Goal: Navigation & Orientation: Find specific page/section

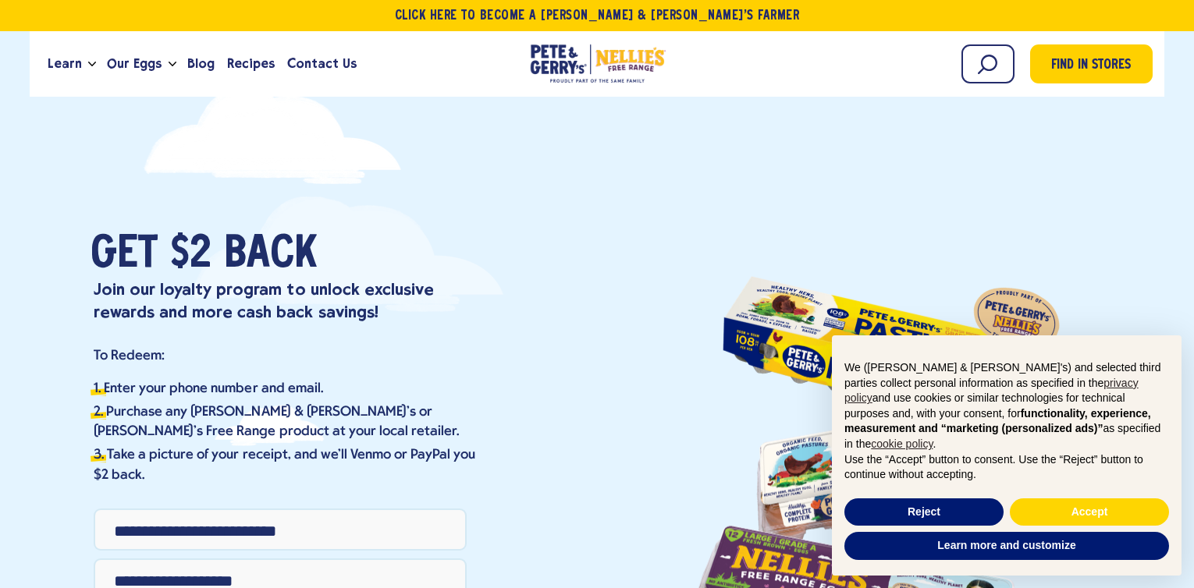
click at [389, 514] on input "Phone Number" at bounding box center [280, 530] width 373 height 42
click at [395, 531] on input "Phone Number" at bounding box center [280, 530] width 373 height 42
click at [1099, 515] on button "Accept" at bounding box center [1089, 513] width 159 height 28
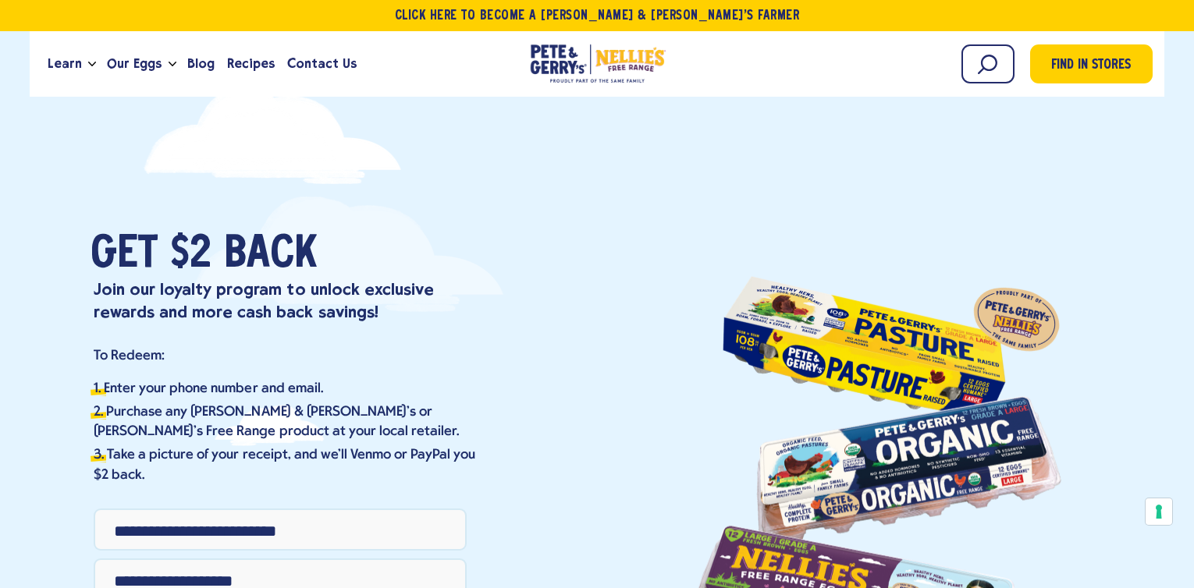
click at [289, 532] on input "Phone Number" at bounding box center [280, 530] width 373 height 42
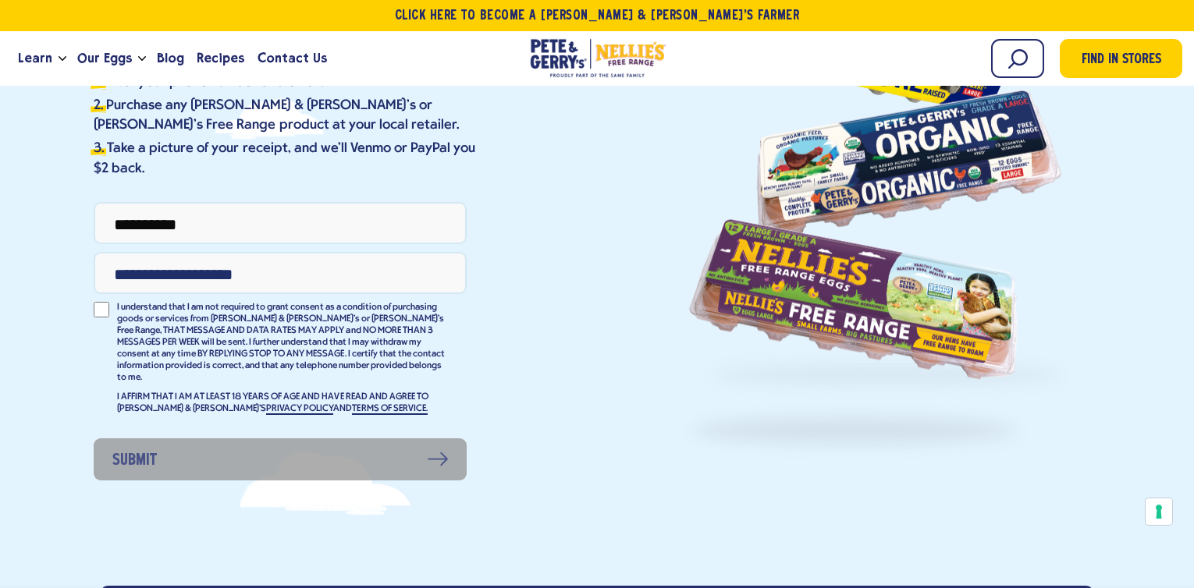
scroll to position [312, 0]
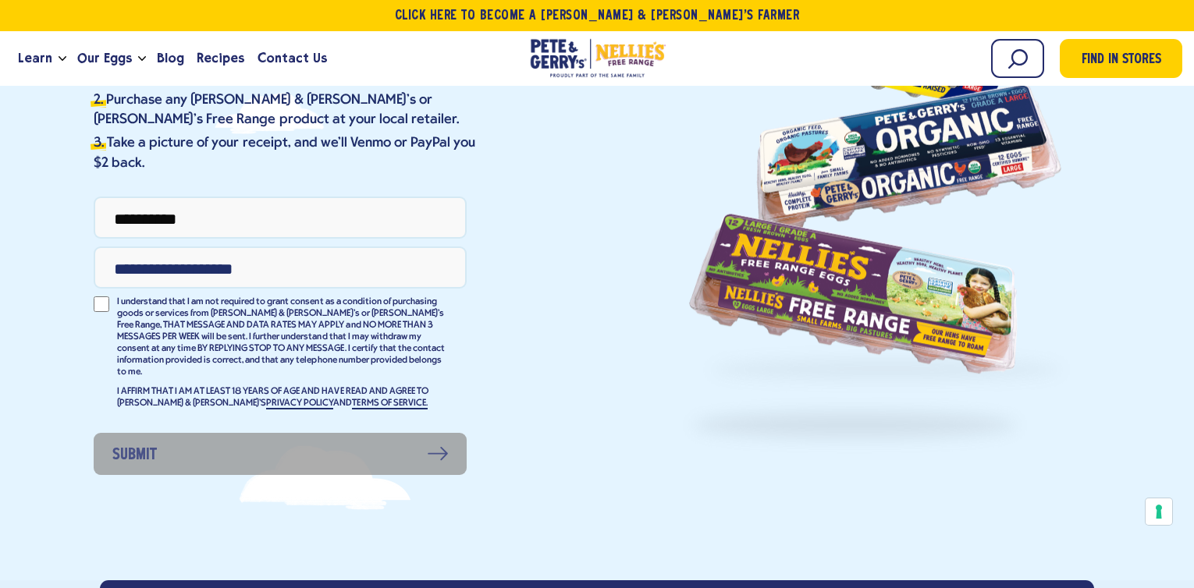
type input "**********"
click at [315, 261] on input "Email Address" at bounding box center [280, 268] width 373 height 42
type input "**********"
click at [100, 324] on label "I understand that I am not required to grant consent as a condition of purchasi…" at bounding box center [280, 357] width 373 height 121
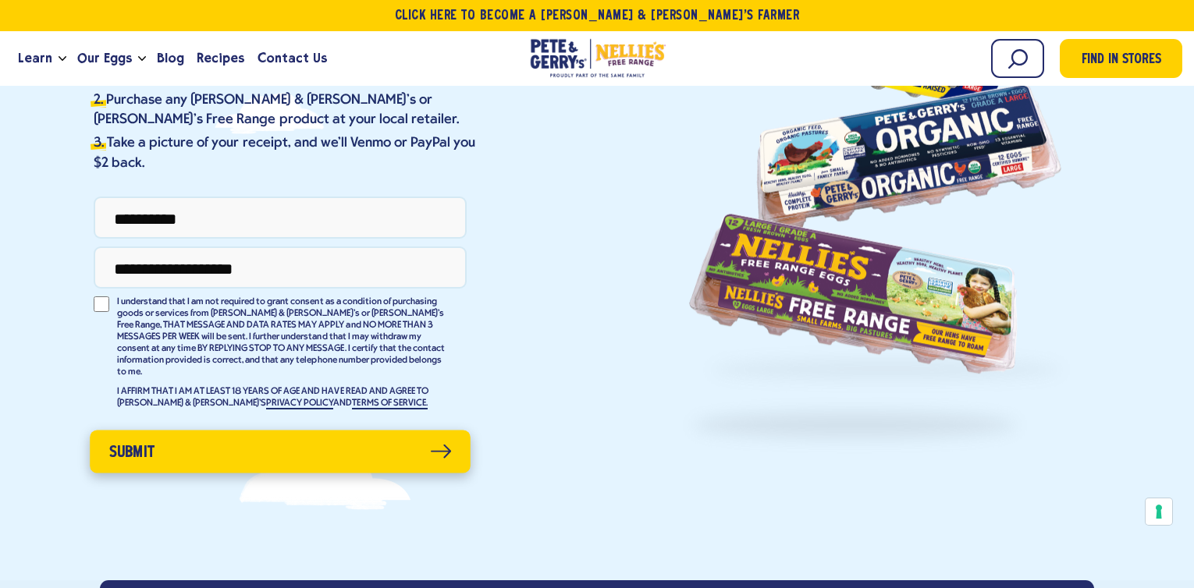
click at [188, 451] on button "Submit" at bounding box center [280, 451] width 381 height 43
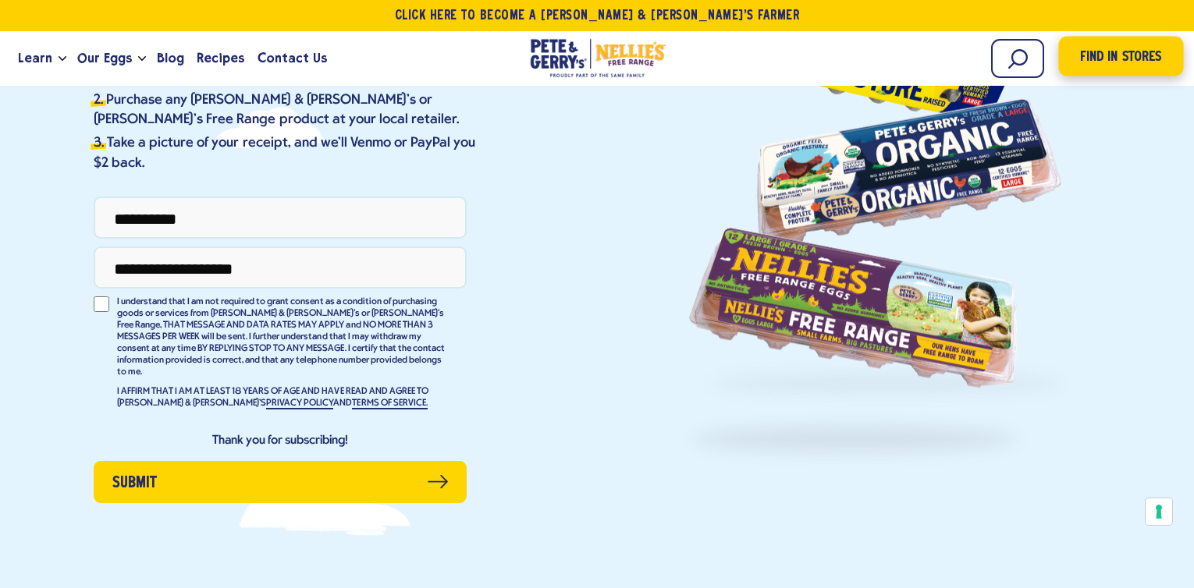
click at [1125, 53] on span "Find in Stores" at bounding box center [1120, 57] width 81 height 21
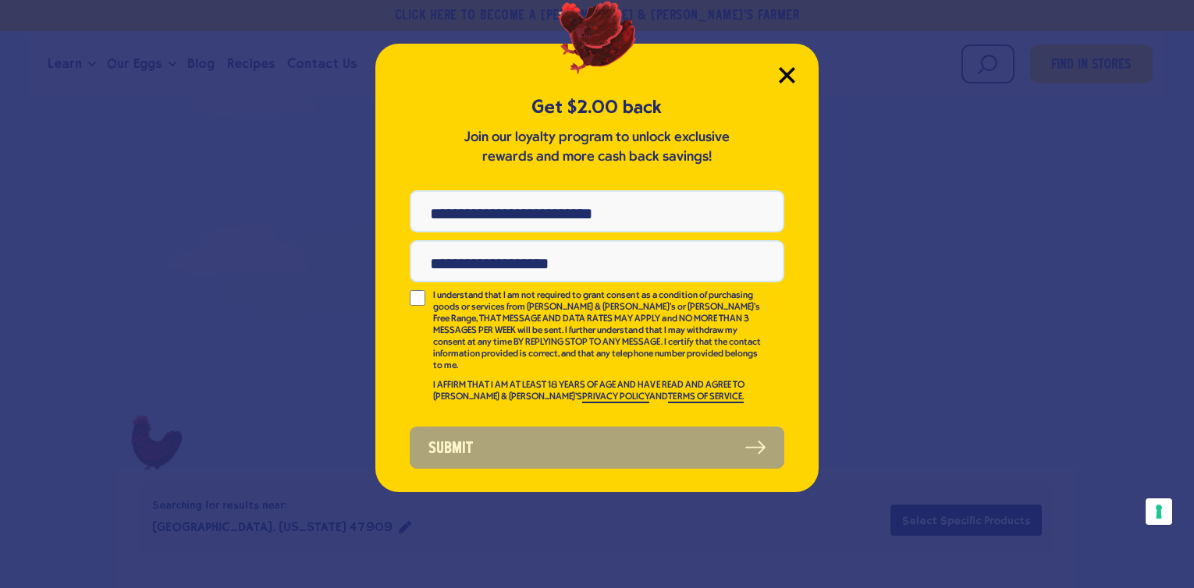
click at [794, 73] on icon "Close Modal" at bounding box center [787, 75] width 16 height 16
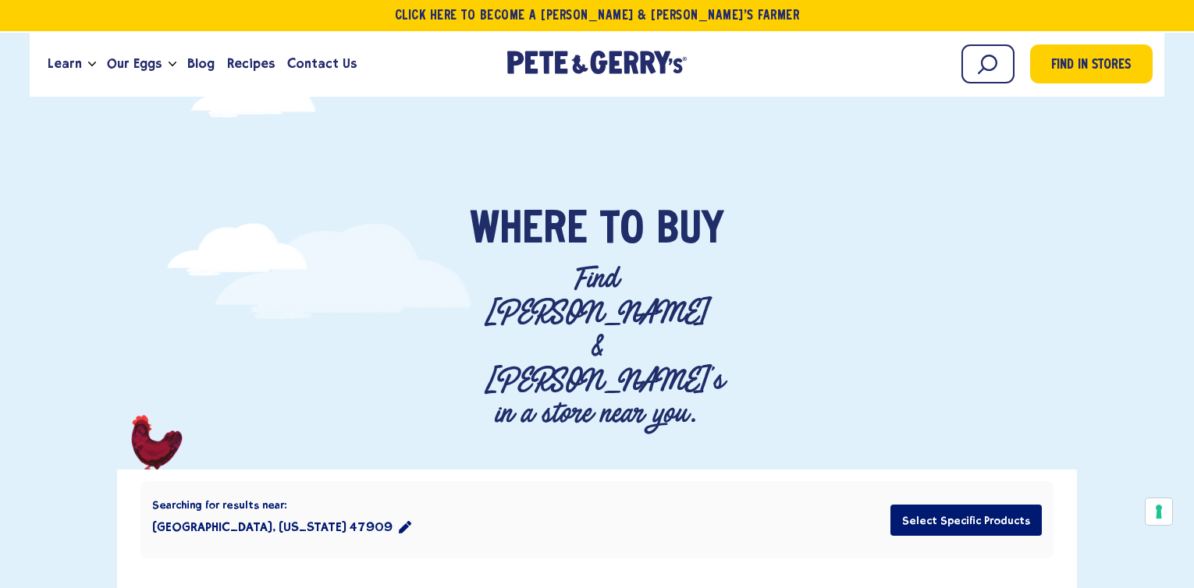
click at [794, 73] on div "Begin typing to search. Search Find in Stores" at bounding box center [936, 64] width 432 height 42
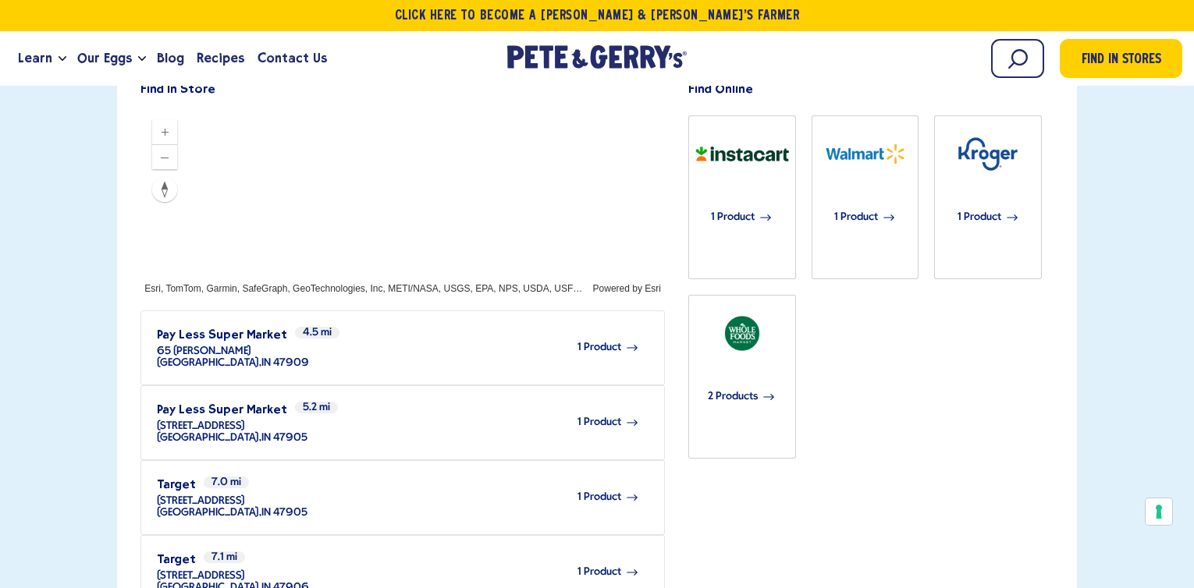
scroll to position [32, 0]
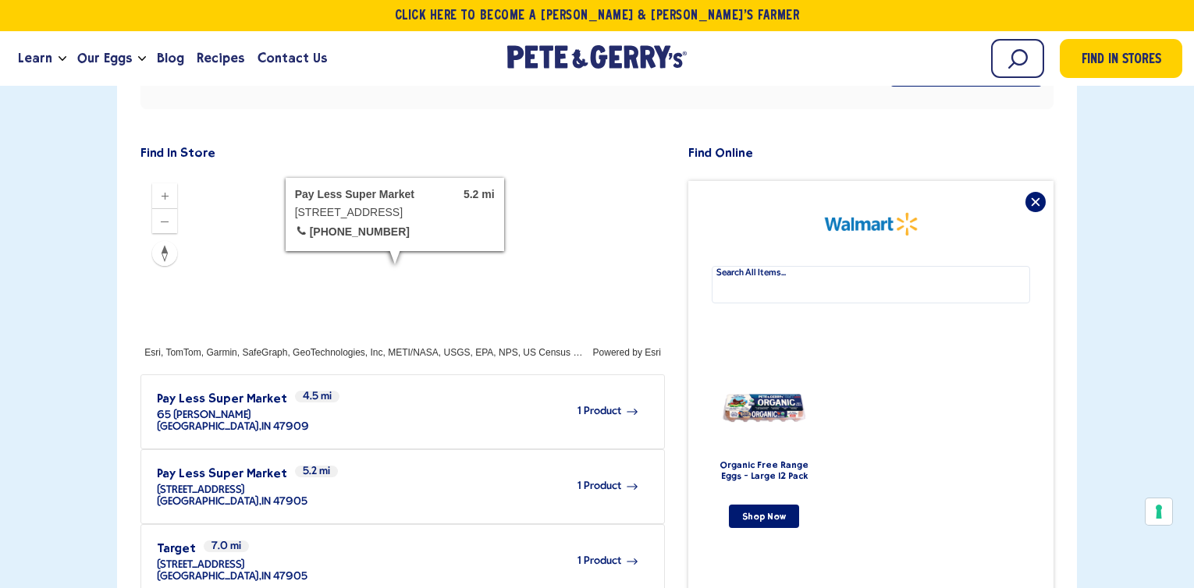
scroll to position [422, 0]
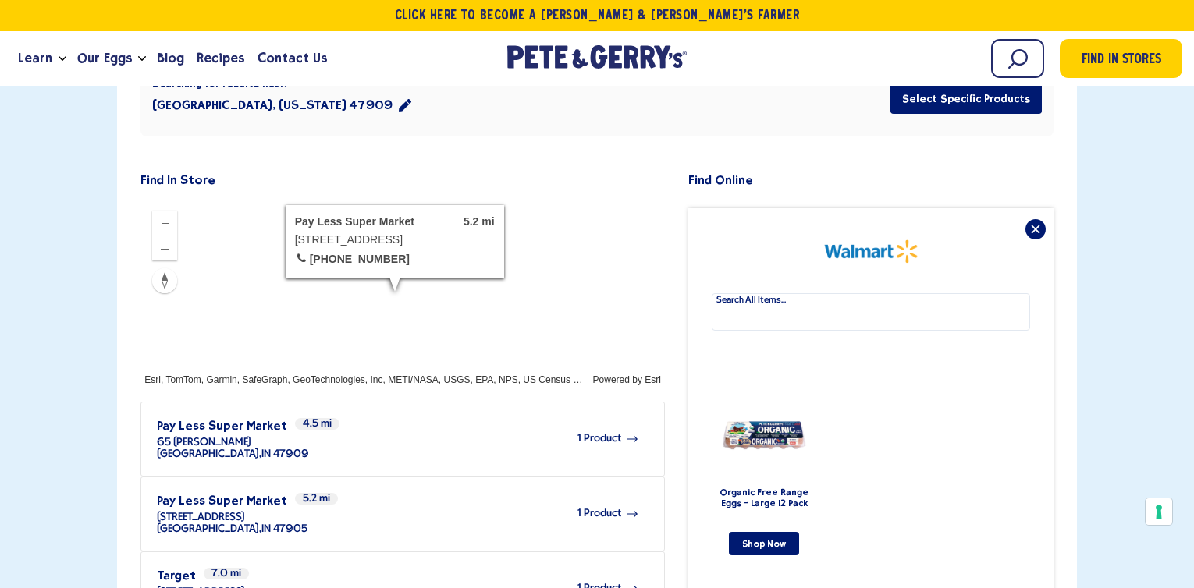
click at [766, 389] on img "product" at bounding box center [765, 436] width 90 height 95
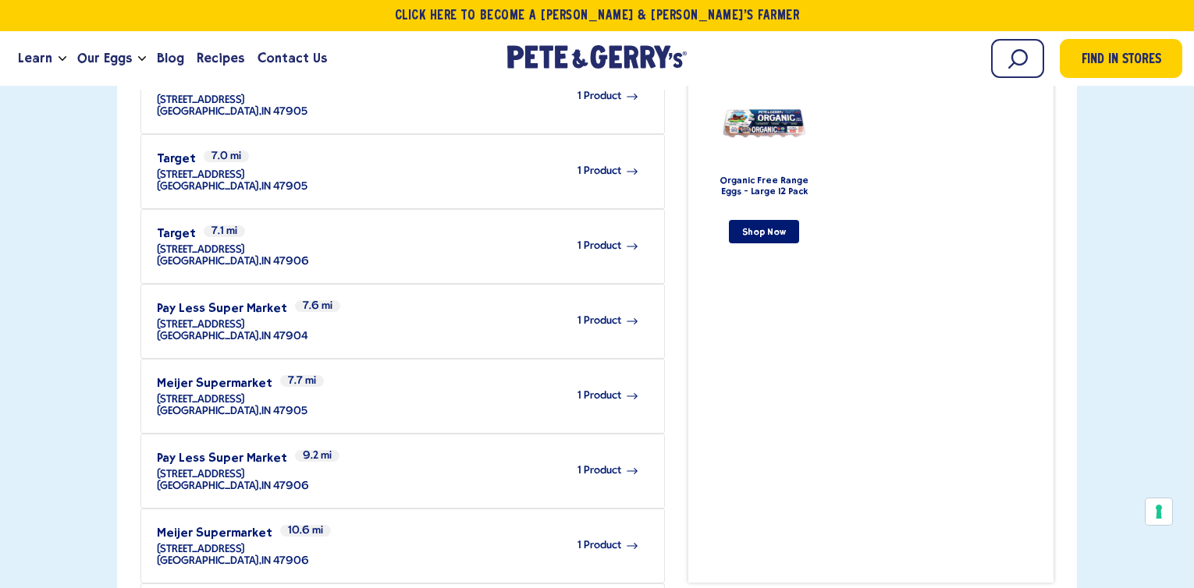
scroll to position [94, 0]
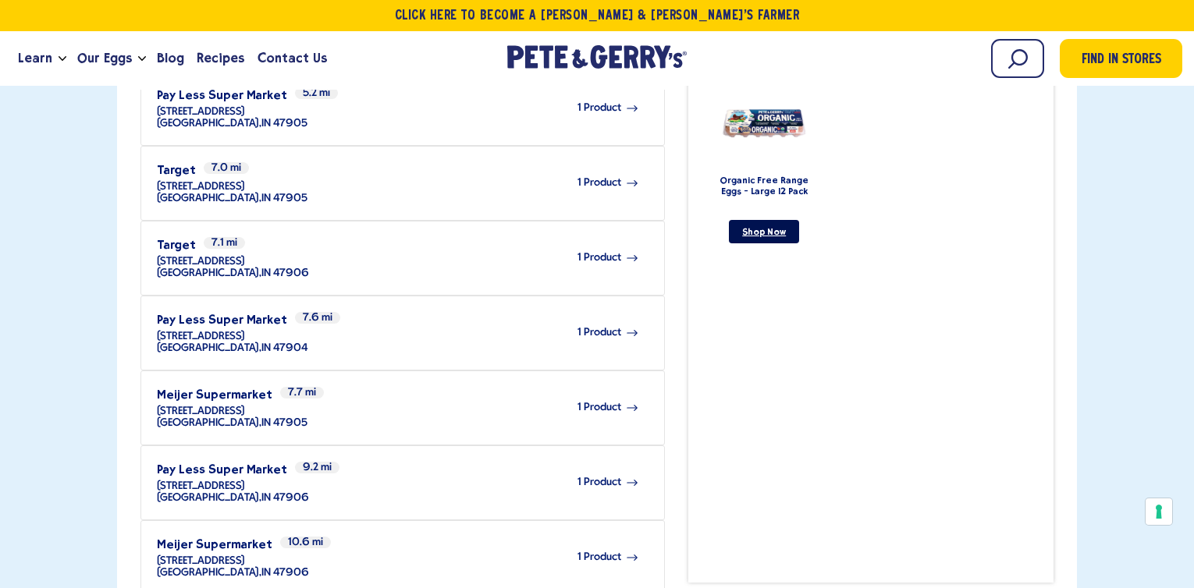
click at [765, 220] on link "Shop Now" at bounding box center [764, 231] width 70 height 23
click at [1097, 62] on span "Find in Stores" at bounding box center [1120, 57] width 81 height 21
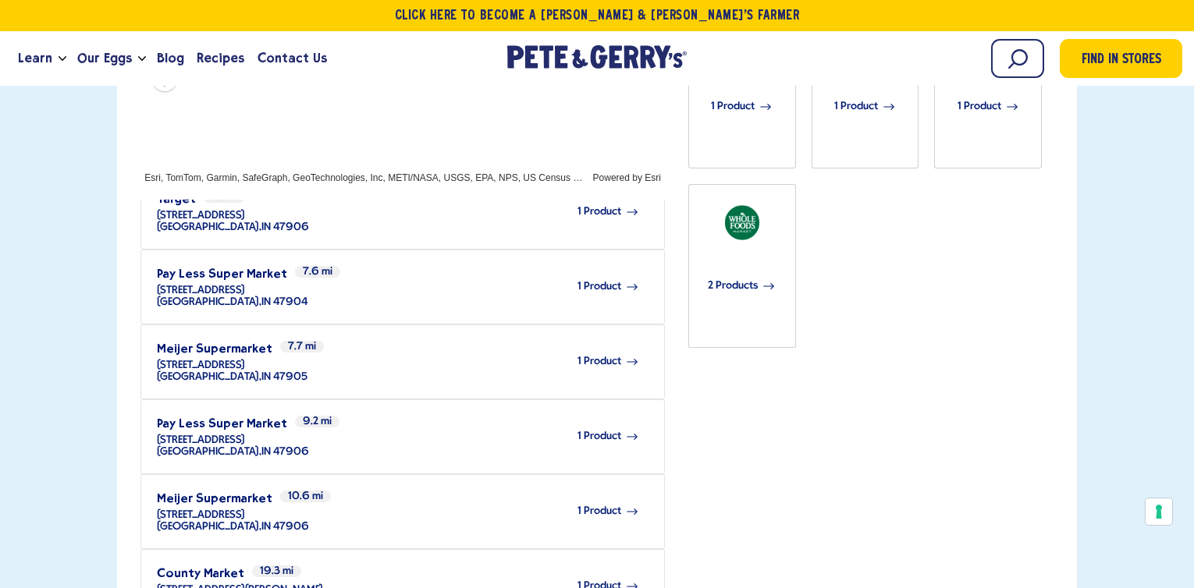
scroll to position [702, 0]
